Goal: Transaction & Acquisition: Purchase product/service

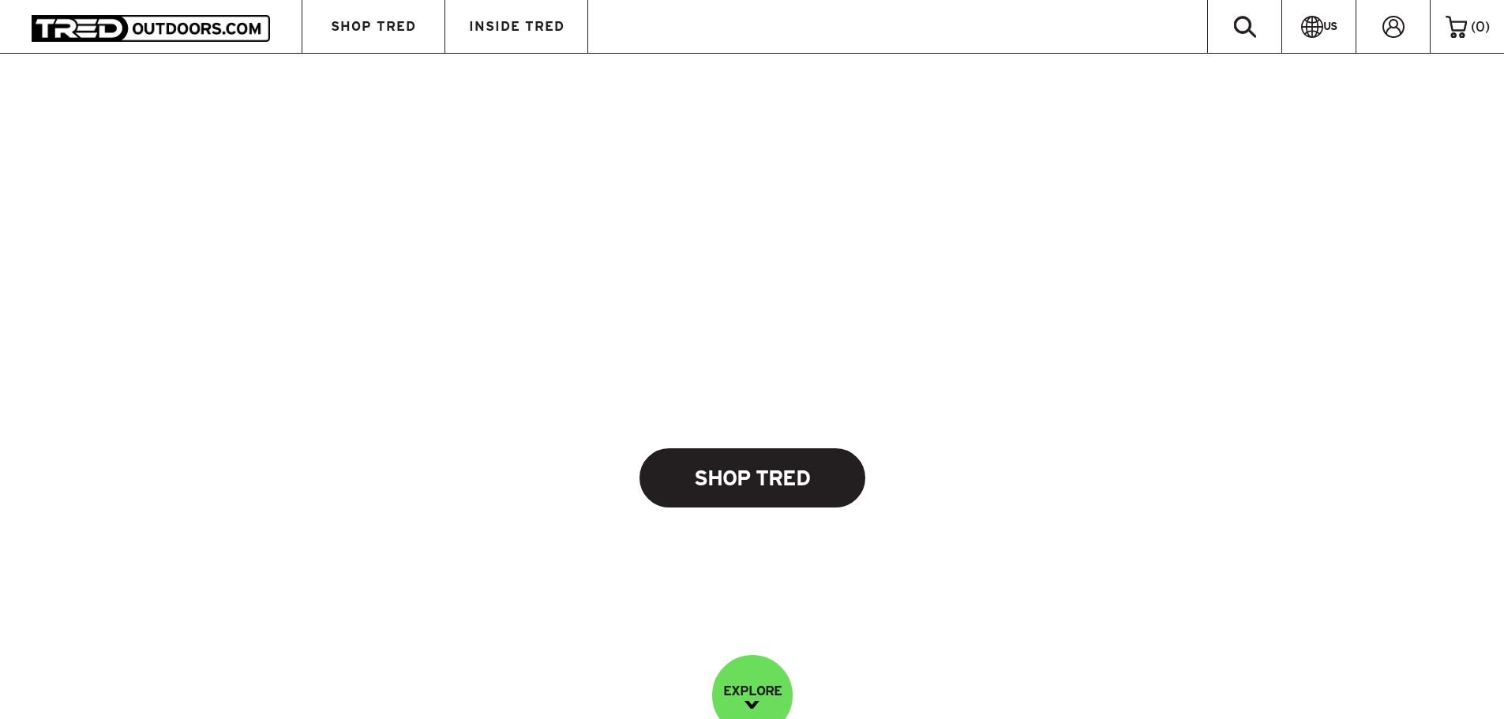
click at [789, 461] on link "Shop Tred" at bounding box center [752, 477] width 226 height 59
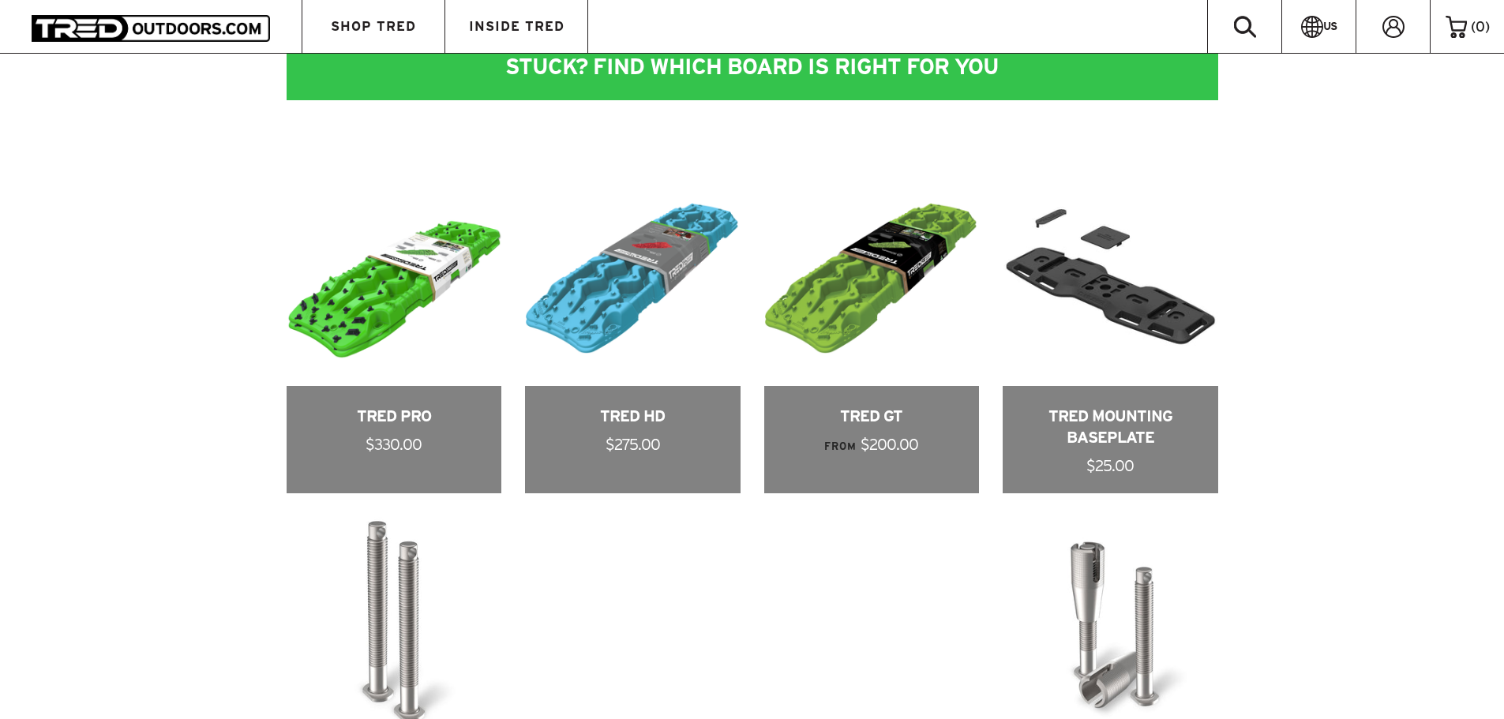
scroll to position [789, 0]
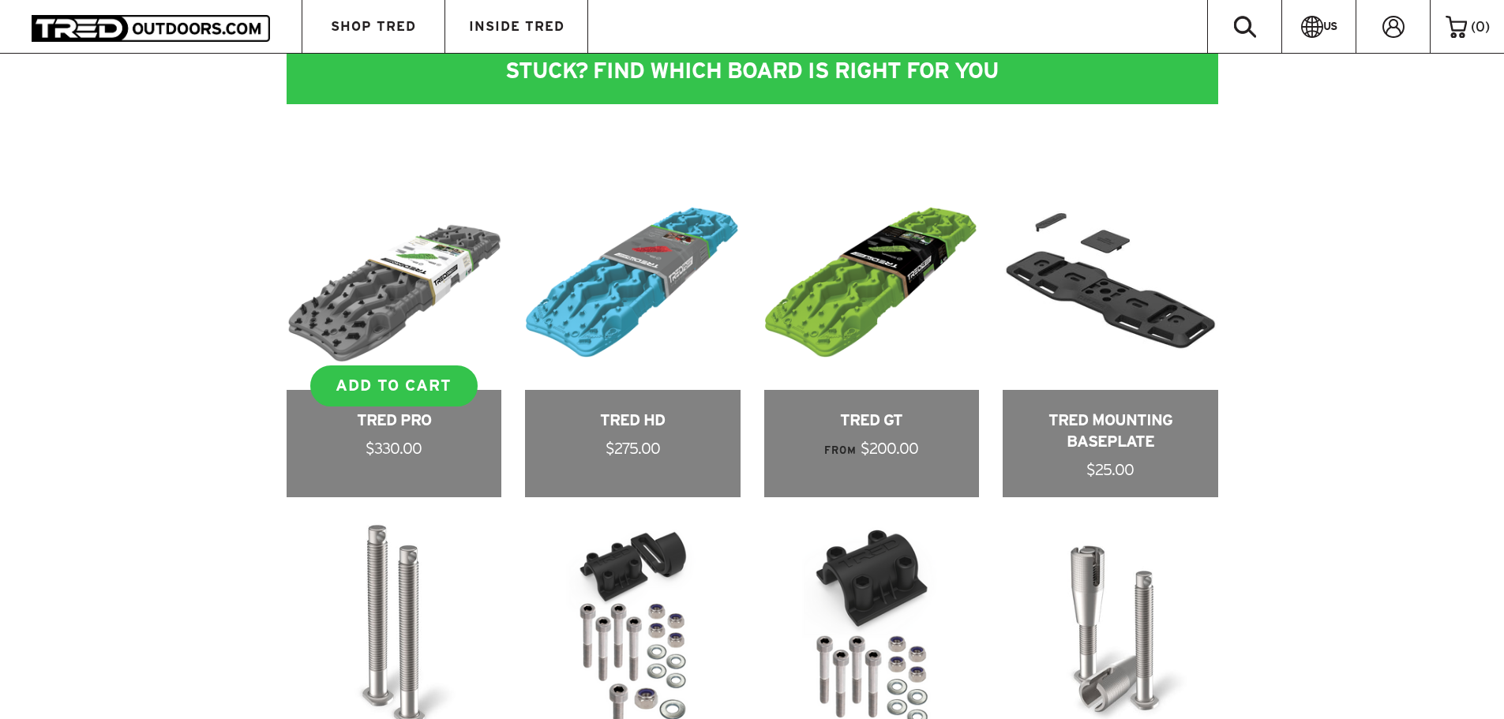
click at [372, 320] on link at bounding box center [394, 336] width 215 height 322
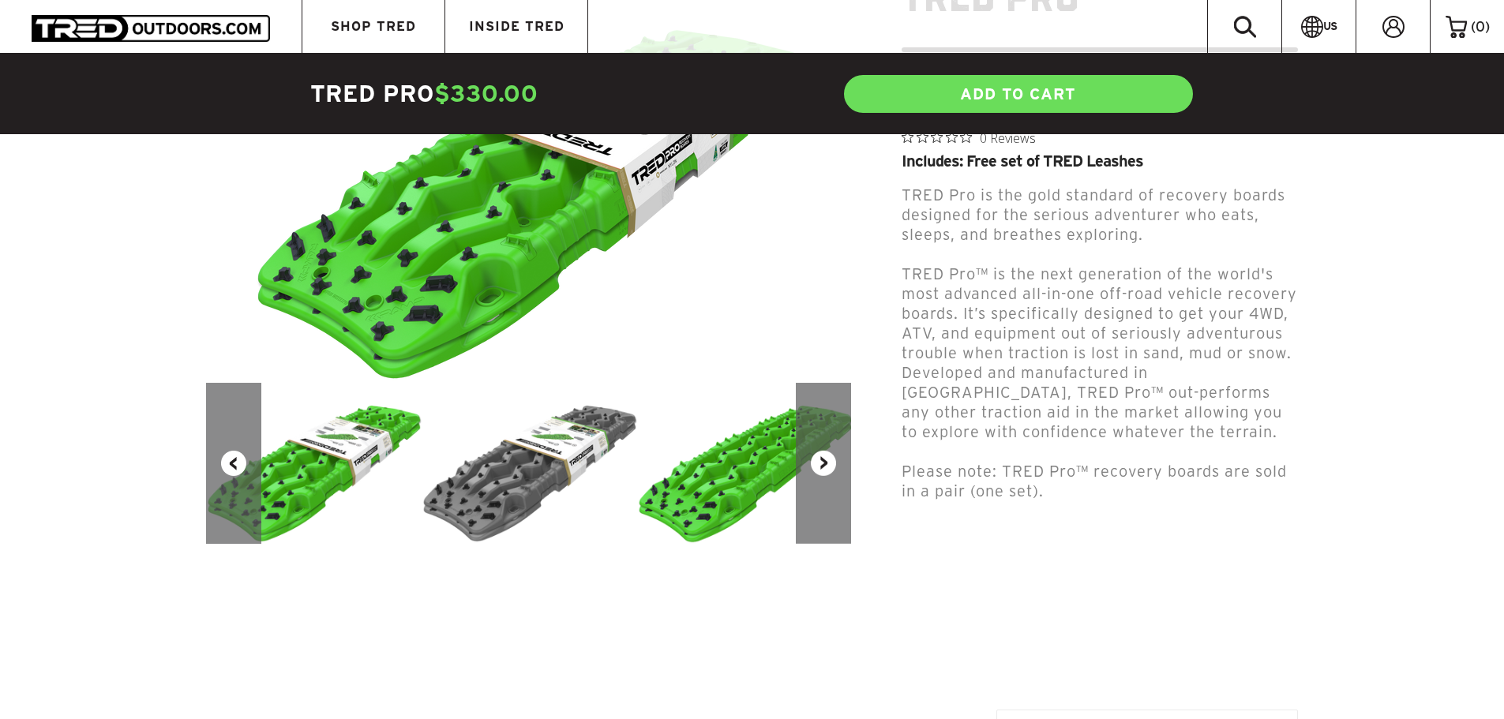
scroll to position [263, 0]
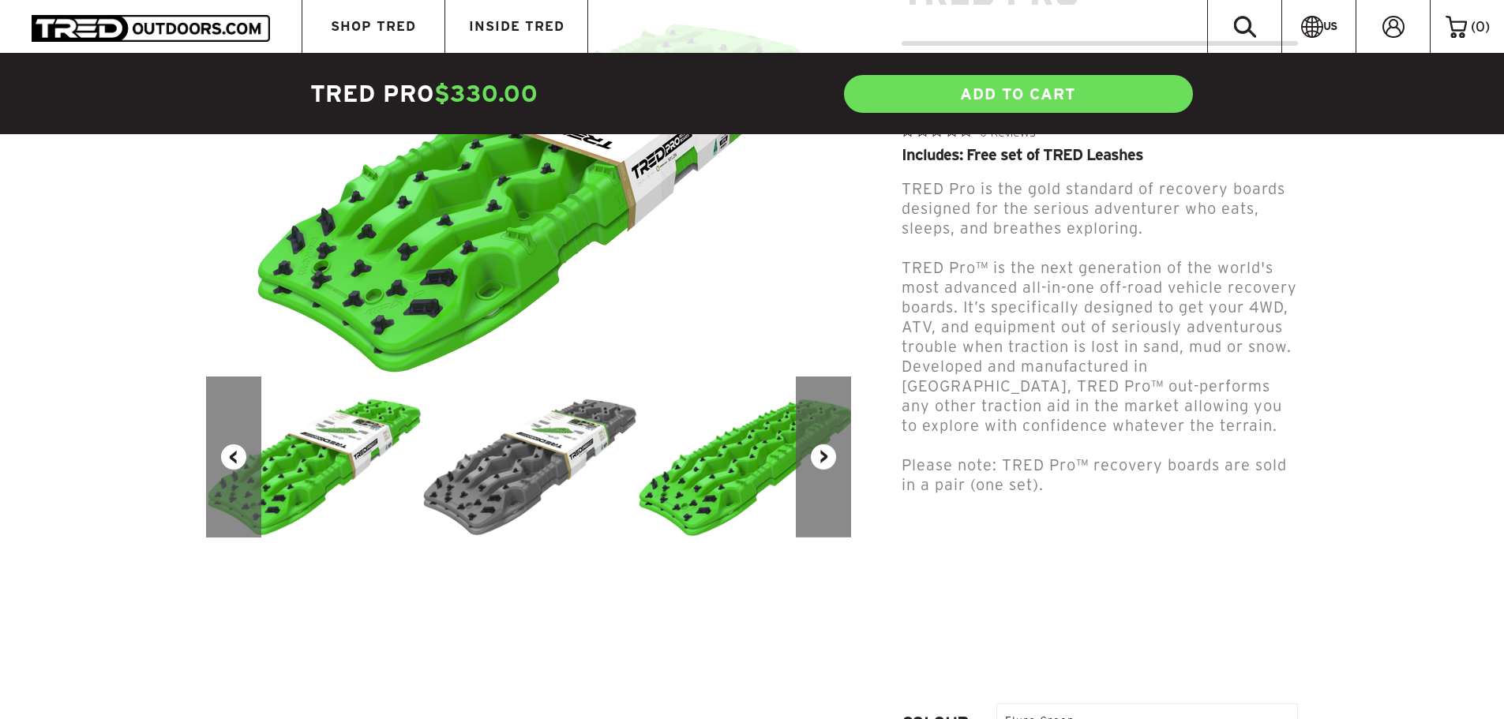
click at [813, 459] on button "Next" at bounding box center [823, 456] width 55 height 161
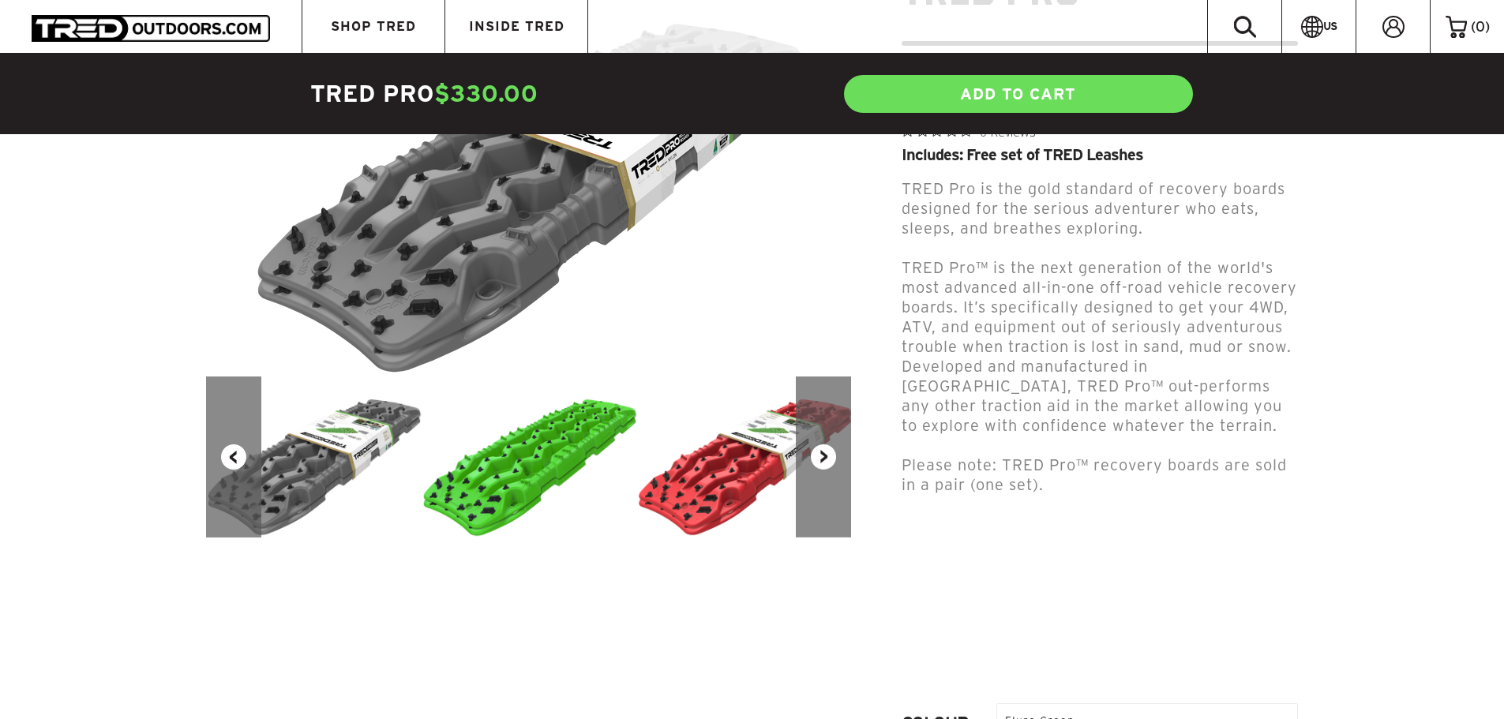
click at [814, 459] on button "Next" at bounding box center [823, 456] width 55 height 161
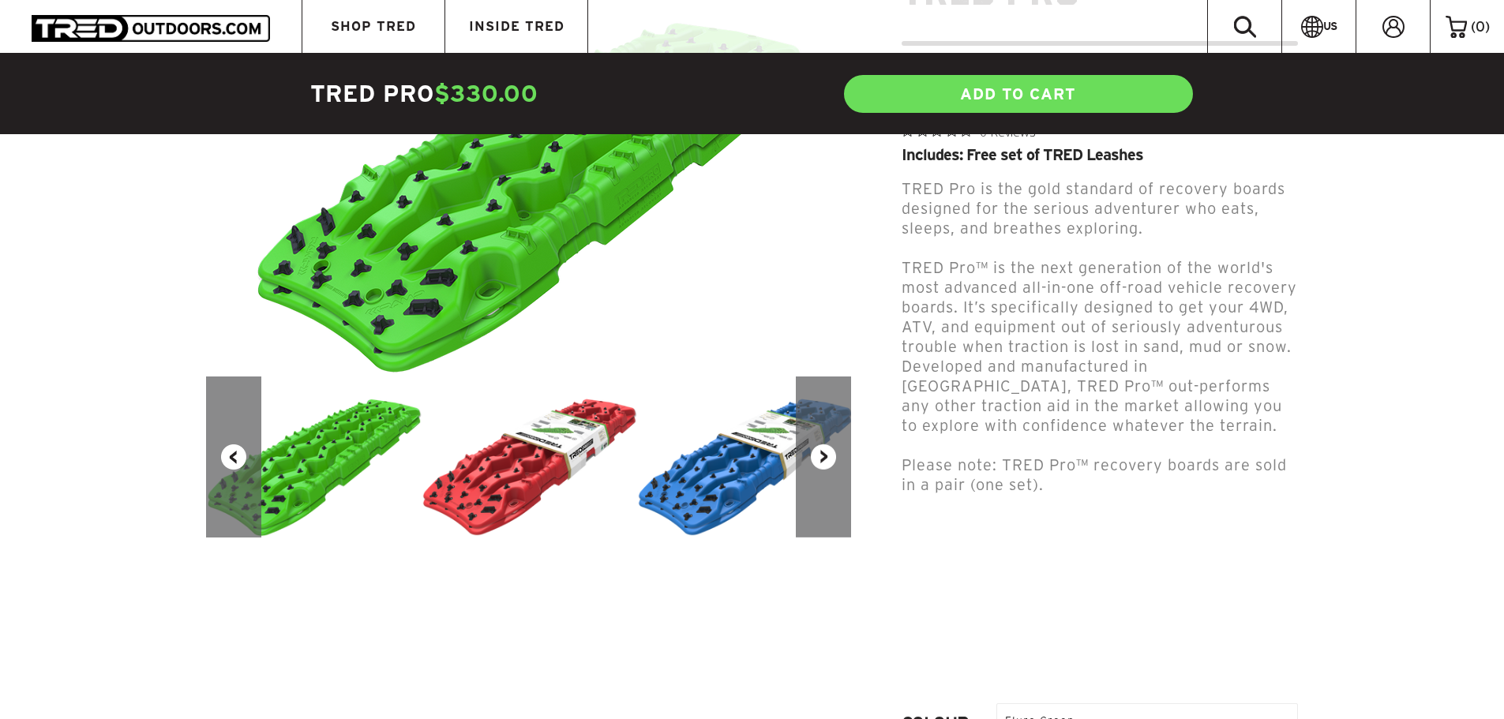
click at [814, 459] on button "Next" at bounding box center [823, 456] width 55 height 161
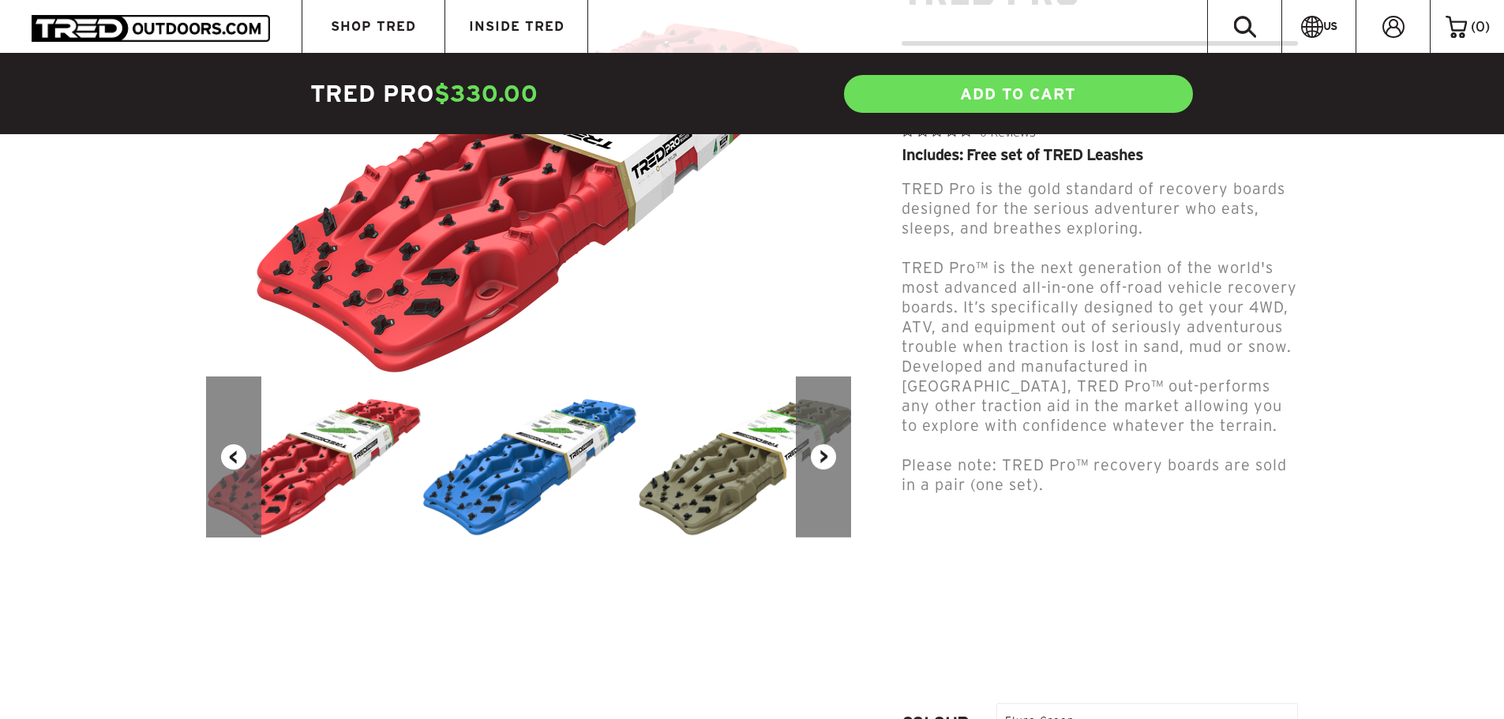
click at [814, 459] on button "Next" at bounding box center [823, 456] width 55 height 161
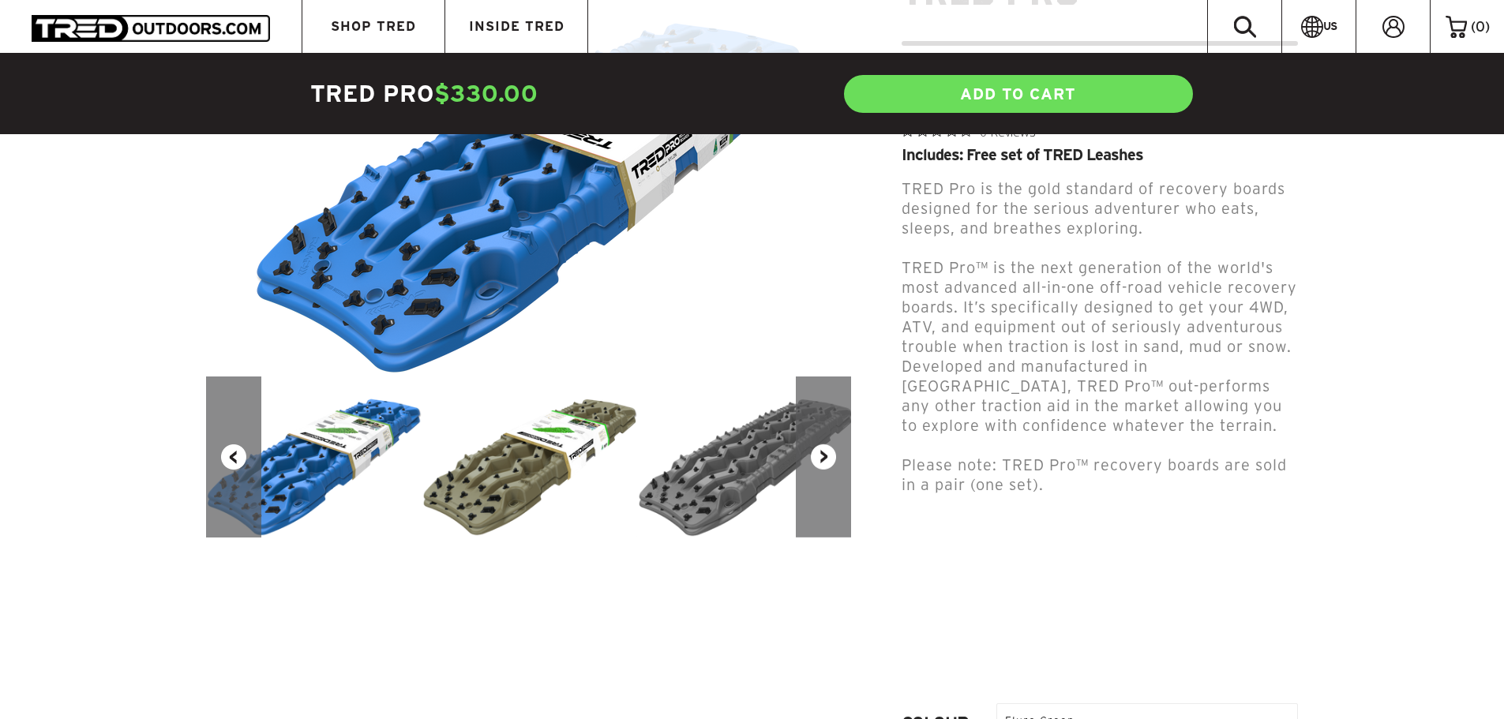
click at [814, 459] on button "Next" at bounding box center [823, 456] width 55 height 161
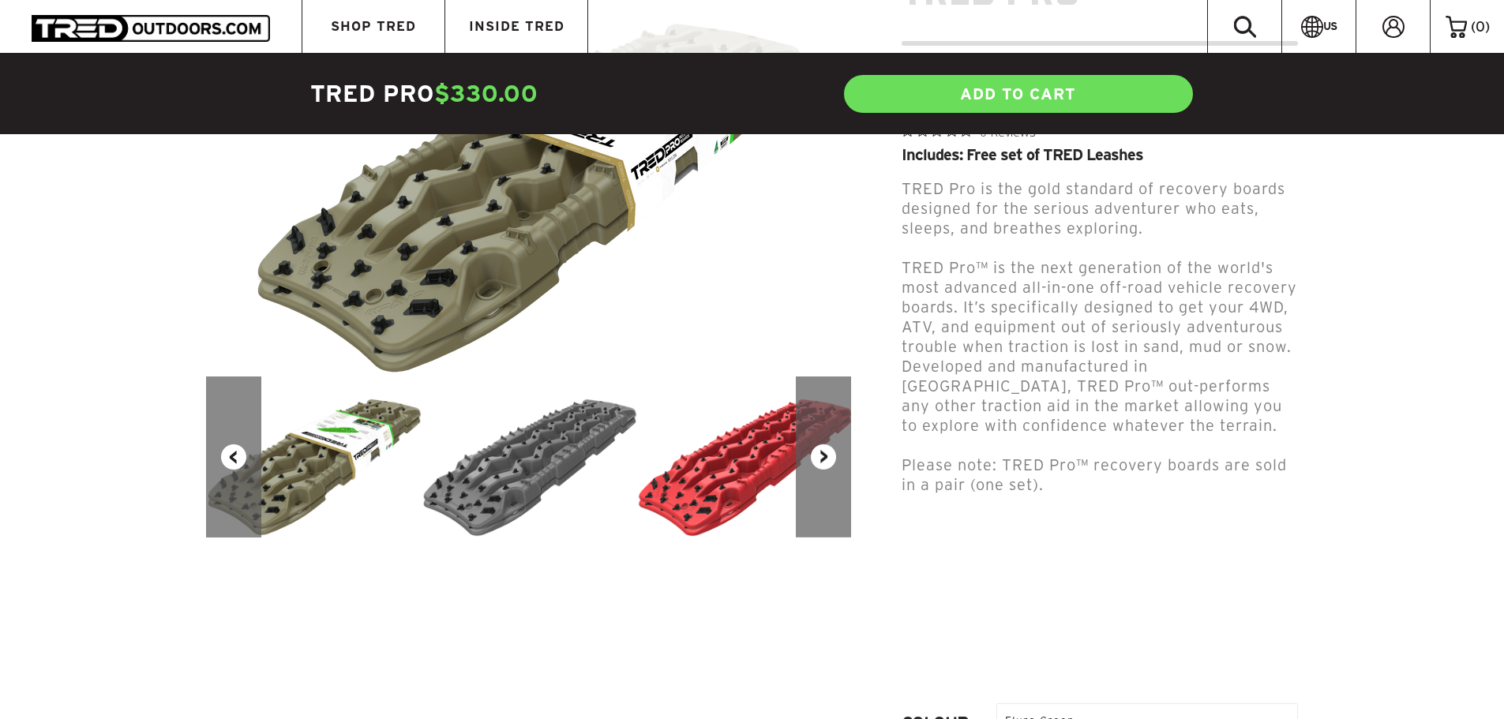
click at [814, 459] on button "Next" at bounding box center [823, 456] width 55 height 161
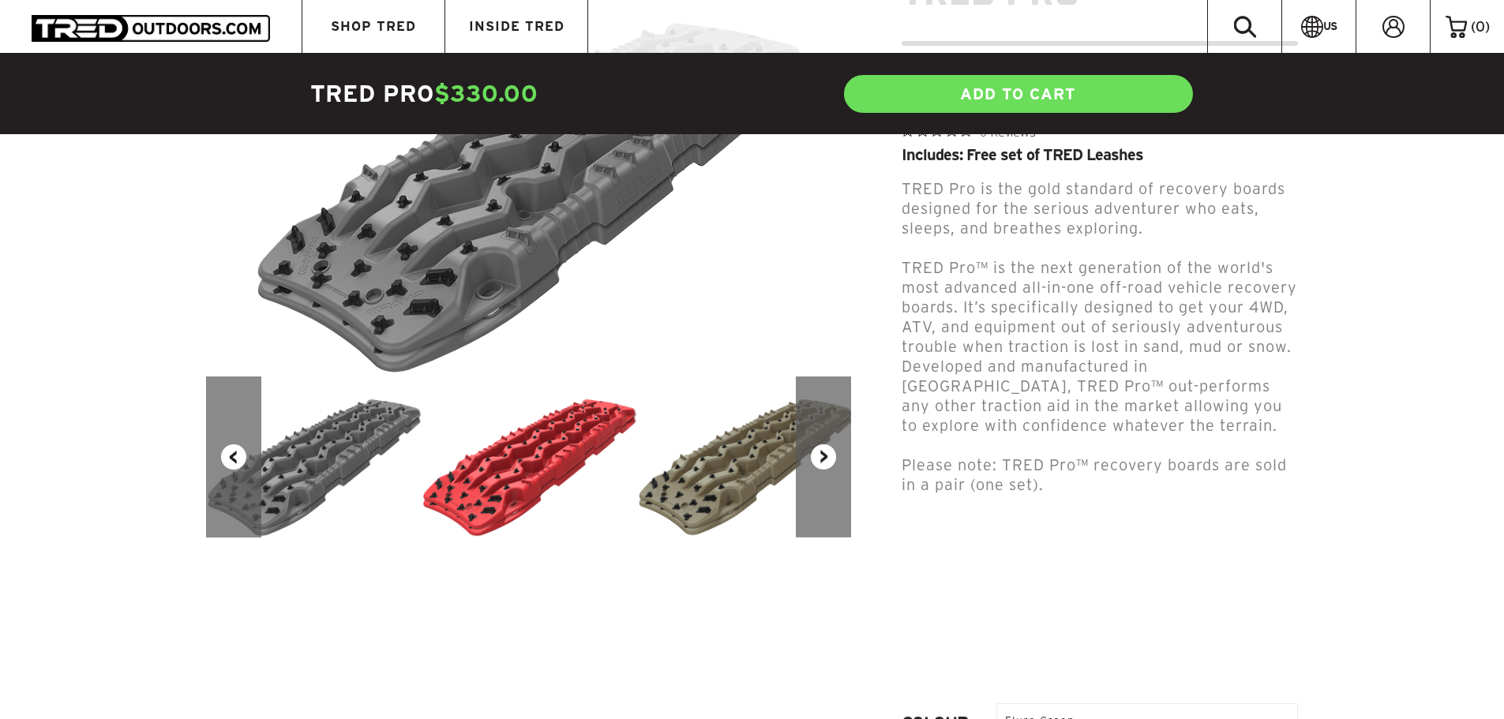
click at [814, 459] on button "Next" at bounding box center [823, 456] width 55 height 161
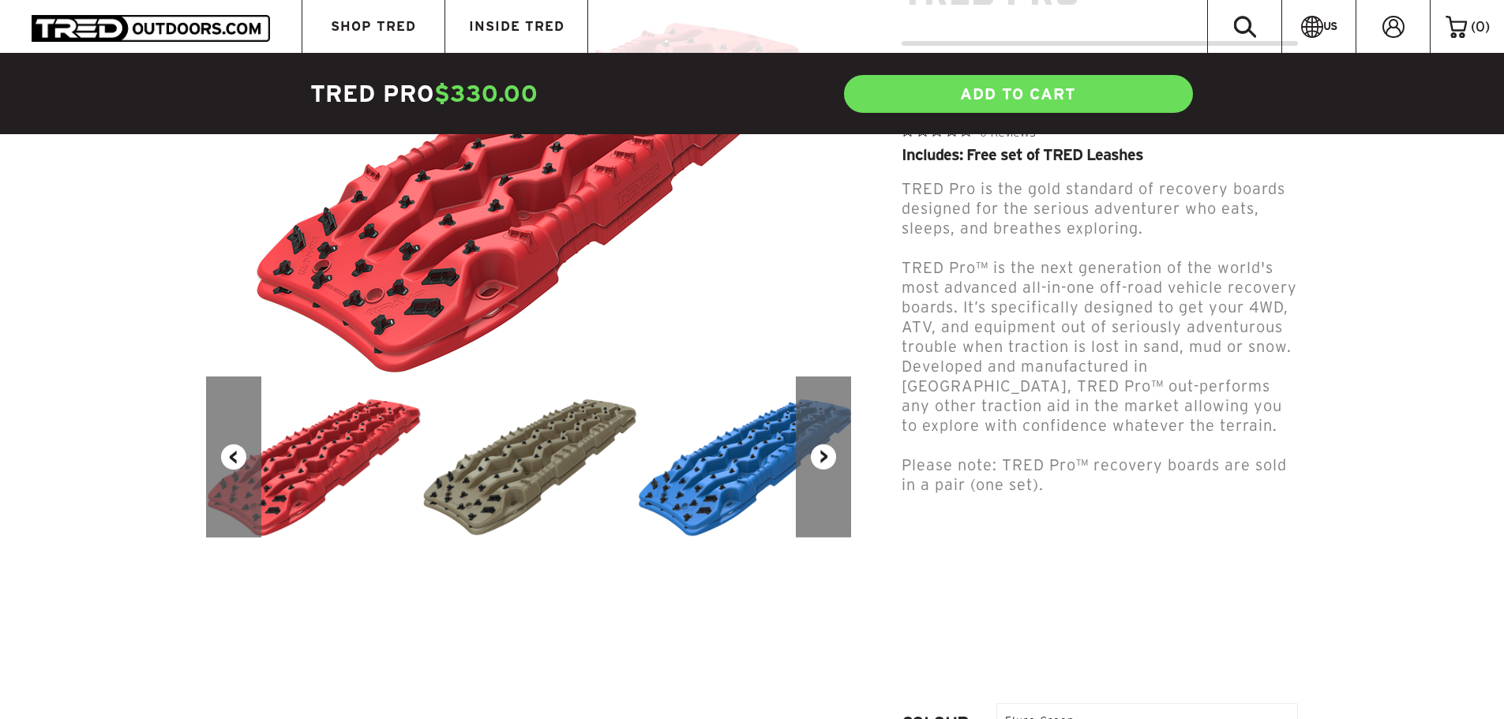
click at [814, 459] on button "Next" at bounding box center [823, 456] width 55 height 161
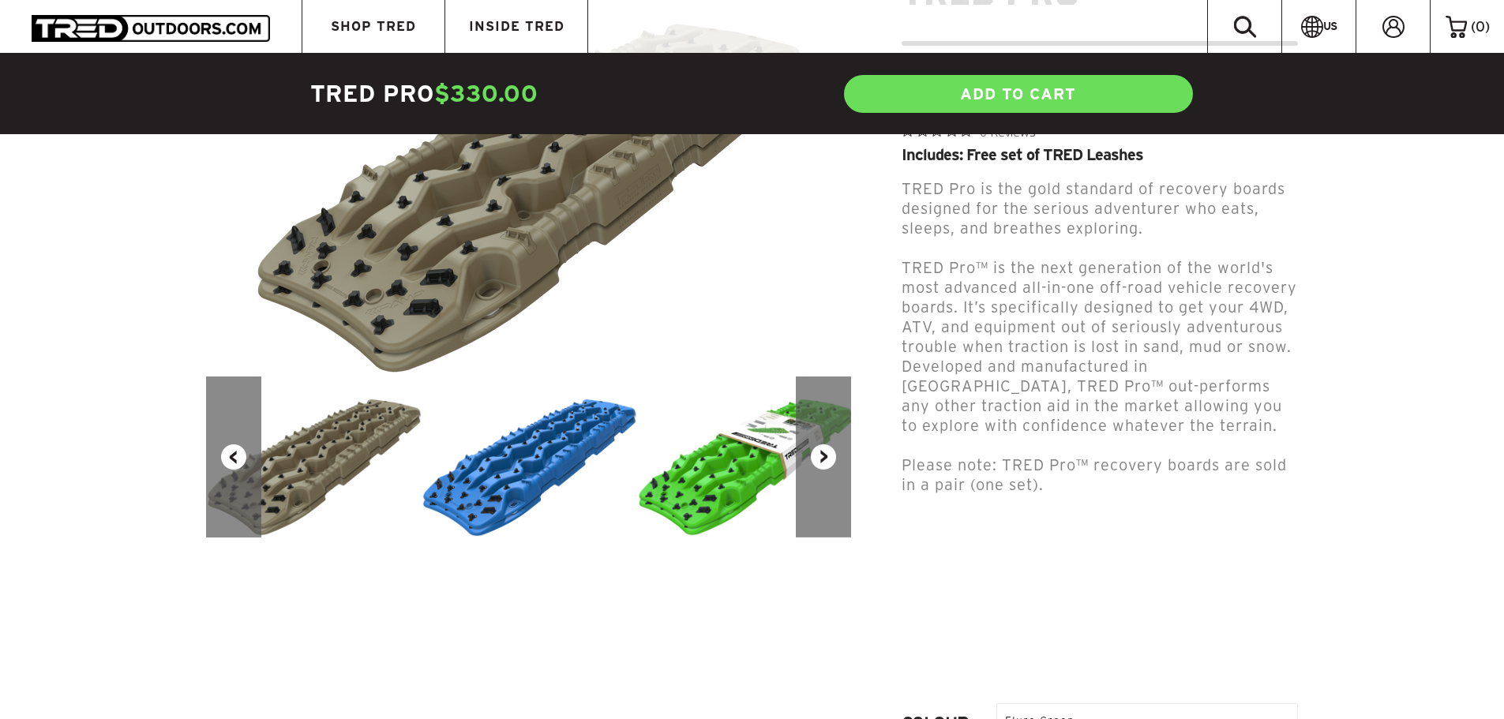
scroll to position [0, 0]
